Goal: Find specific page/section

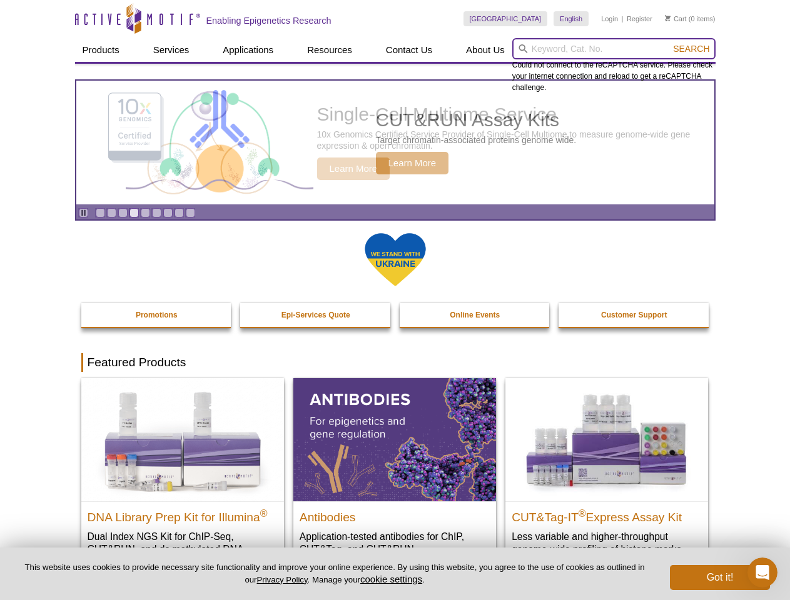
click at [614, 49] on input "search" at bounding box center [613, 48] width 203 height 21
click at [691, 49] on span "Search" at bounding box center [691, 49] width 36 height 10
click at [83, 213] on icon "Pause" at bounding box center [83, 213] width 8 height 8
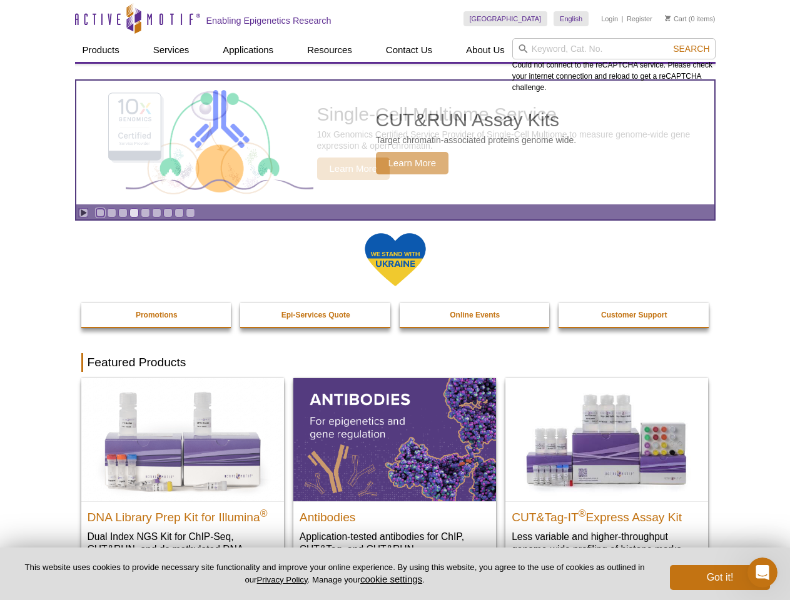
click at [100, 213] on link "Go to slide 1" at bounding box center [100, 212] width 9 height 9
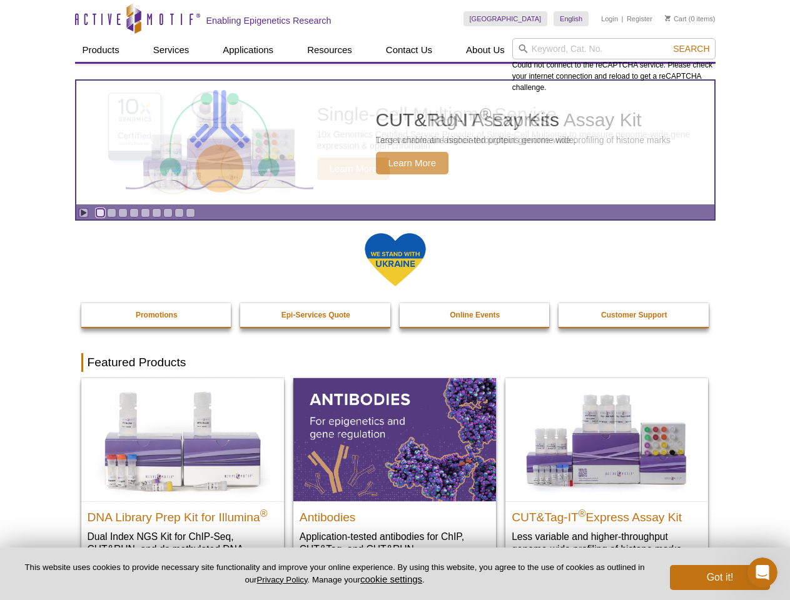
click at [111, 213] on link "Go to slide 2" at bounding box center [111, 212] width 9 height 9
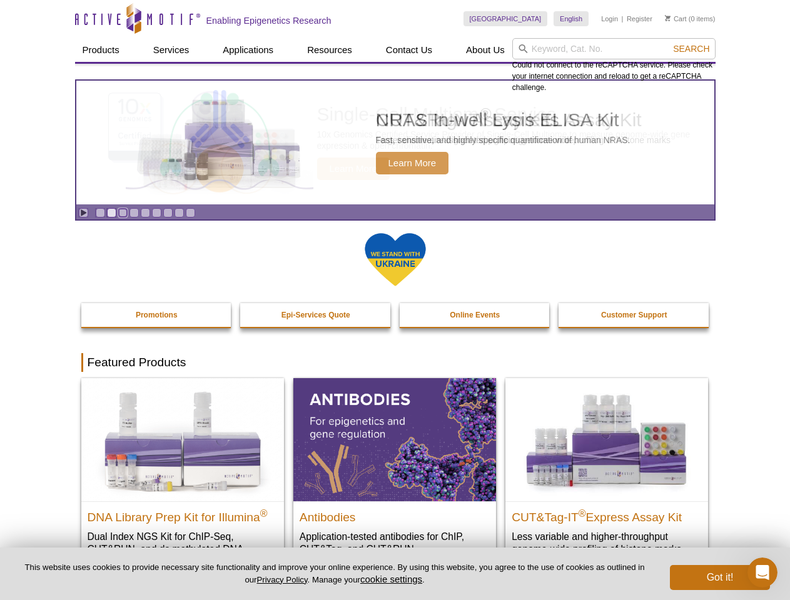
click at [123, 213] on link "Go to slide 3" at bounding box center [122, 212] width 9 height 9
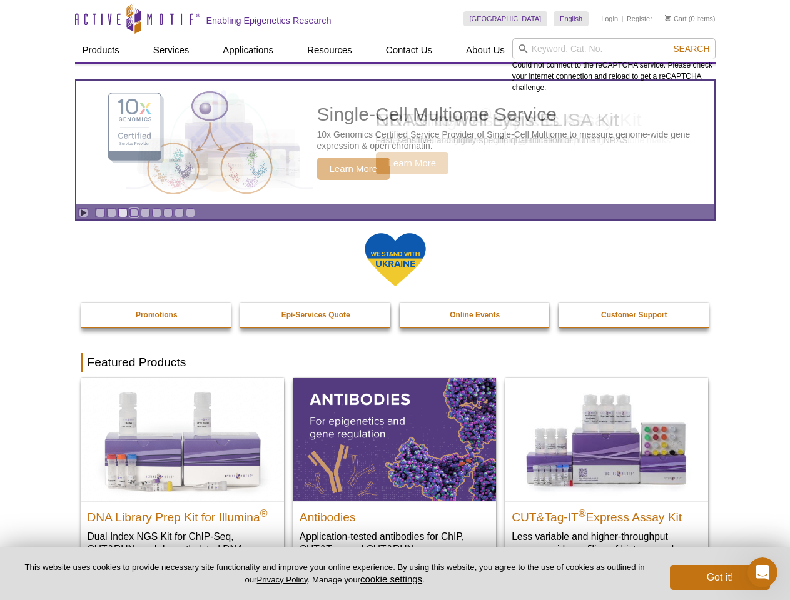
click at [134, 213] on link "Go to slide 4" at bounding box center [133, 212] width 9 height 9
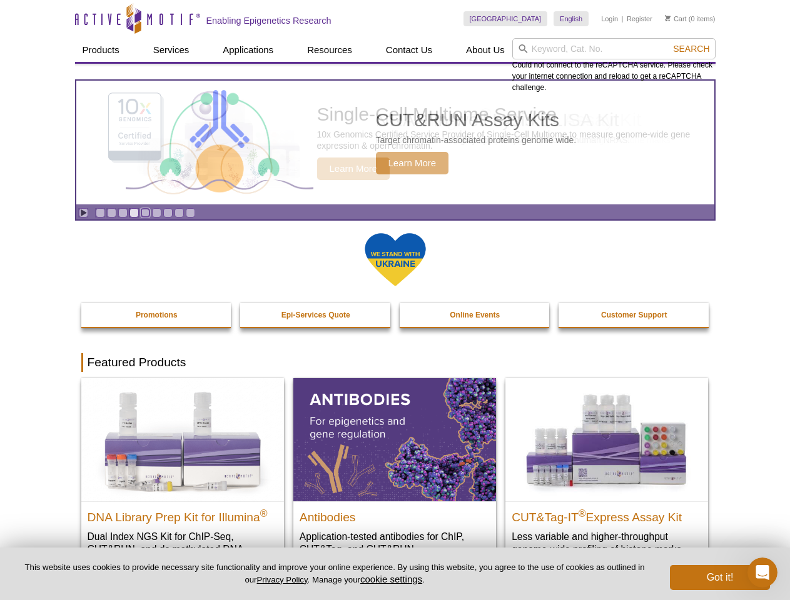
click at [145, 213] on link "Go to slide 5" at bounding box center [145, 212] width 9 height 9
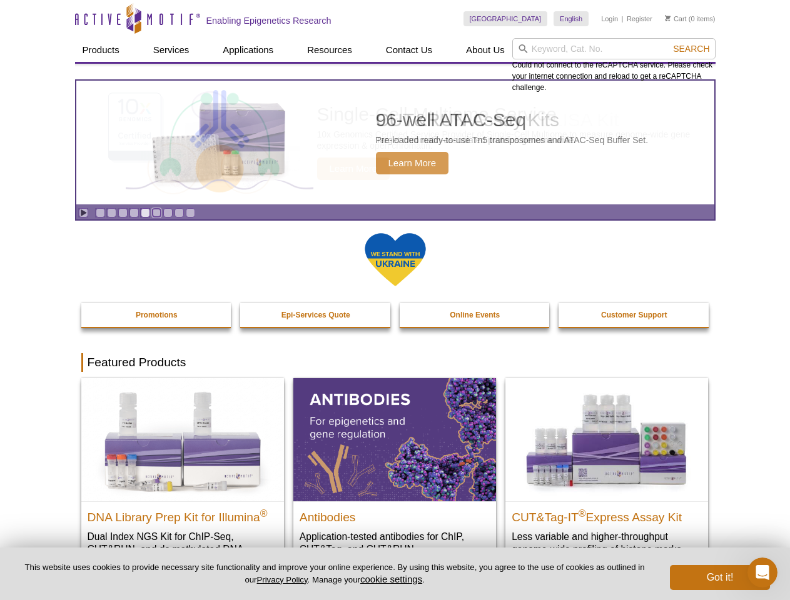
click at [156, 213] on link "Go to slide 6" at bounding box center [156, 212] width 9 height 9
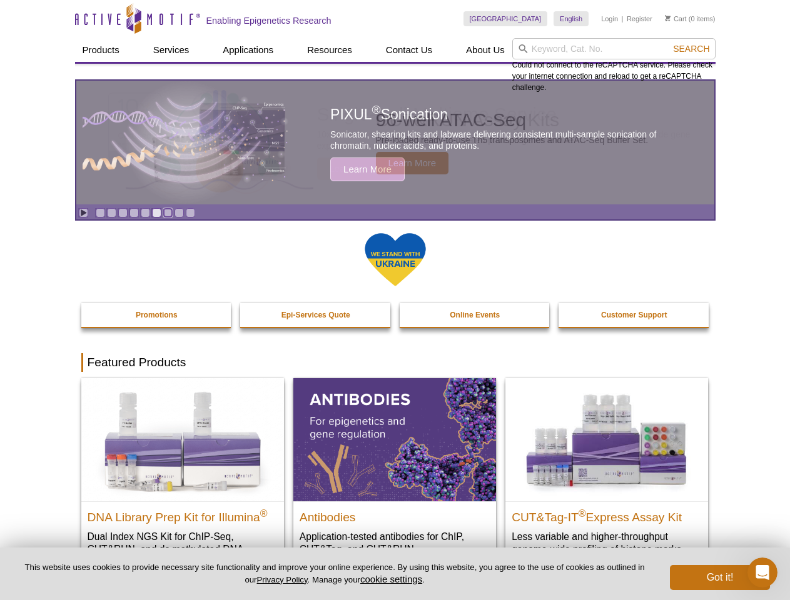
click at [168, 213] on link "Go to slide 7" at bounding box center [167, 212] width 9 height 9
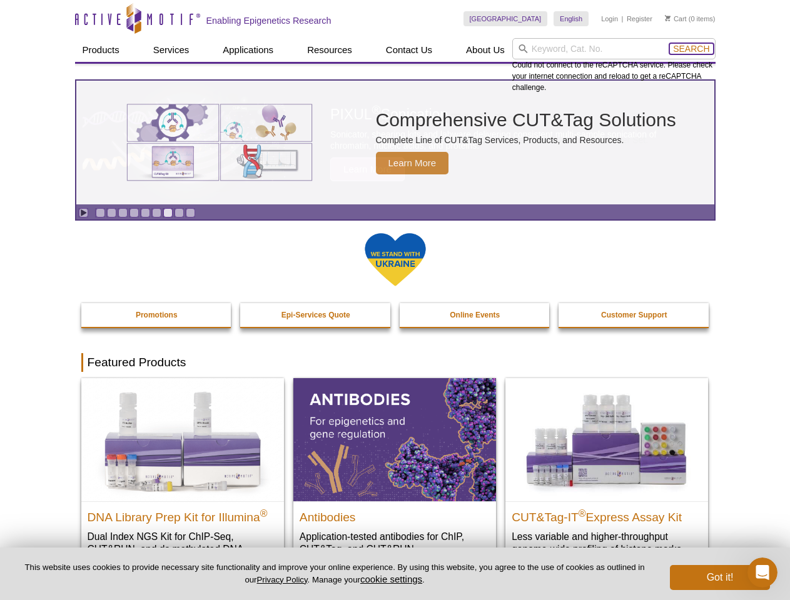
click at [691, 49] on span "Search" at bounding box center [691, 49] width 36 height 10
